Goal: Transaction & Acquisition: Purchase product/service

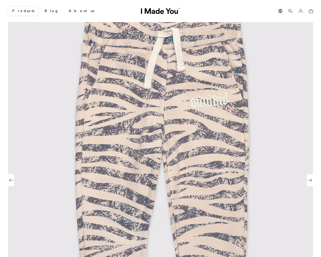
scroll to position [0, 307]
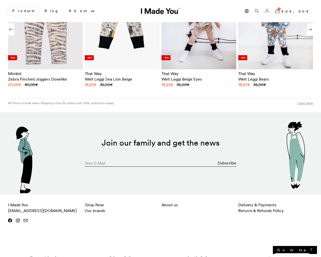
type input "17"
type input "[EMAIL_ADDRESS][DOMAIN_NAME]"
type input "1"
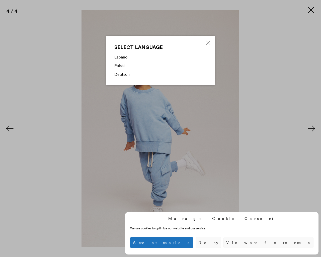
scroll to position [0, 381]
